Goal: Task Accomplishment & Management: Manage account settings

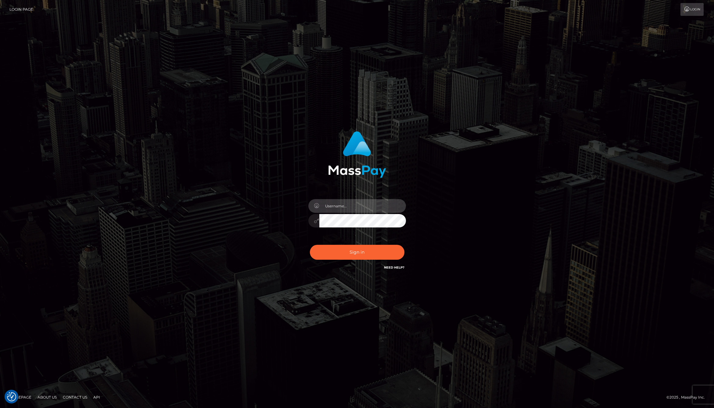
click at [344, 199] on input "text" at bounding box center [362, 206] width 87 height 14
type input "jackson.whop"
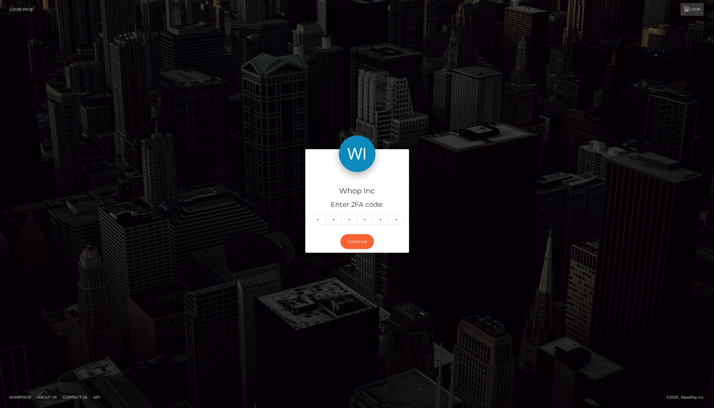
click at [364, 249] on div "Continue" at bounding box center [357, 242] width 104 height 22
click at [364, 240] on button "Continue" at bounding box center [357, 241] width 34 height 15
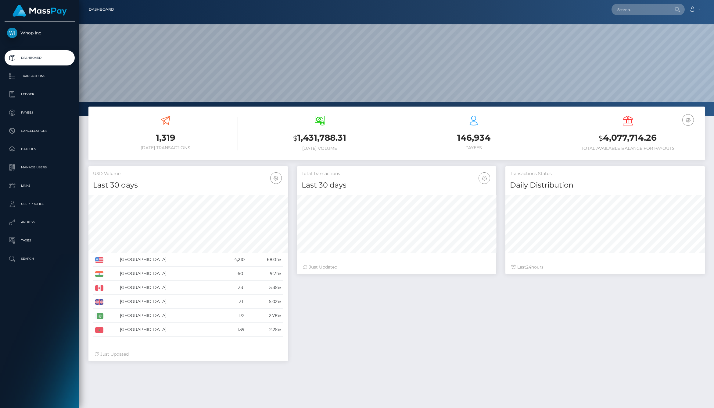
scroll to position [108, 199]
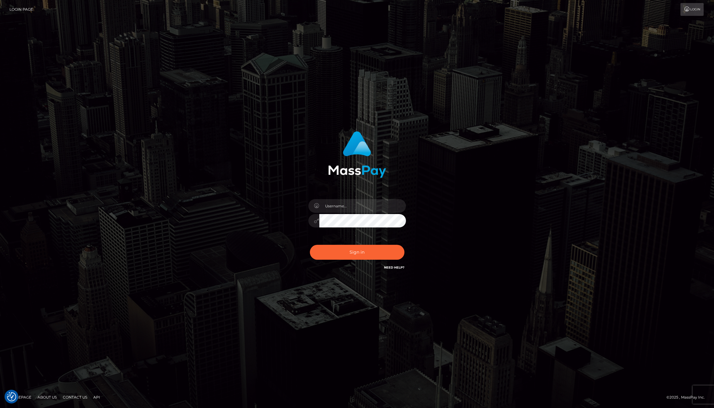
click at [405, 237] on div at bounding box center [357, 218] width 107 height 47
click at [352, 211] on input "text" at bounding box center [362, 206] width 87 height 14
type input "jackson.whop"
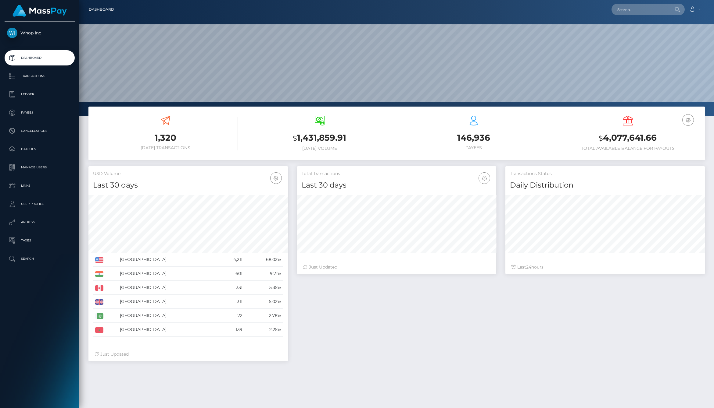
scroll to position [108, 199]
